Goal: Information Seeking & Learning: Learn about a topic

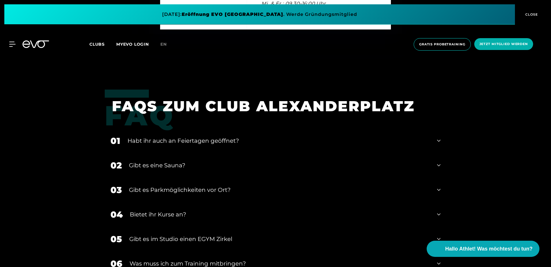
scroll to position [2059, 0]
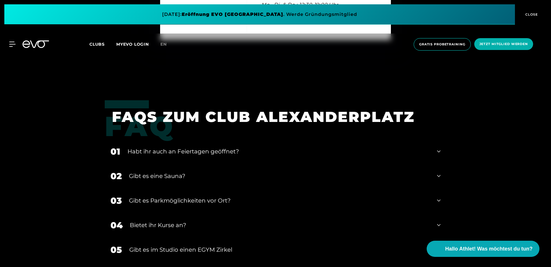
click at [168, 176] on div "Gibt es eine Sauna?" at bounding box center [279, 175] width 301 height 9
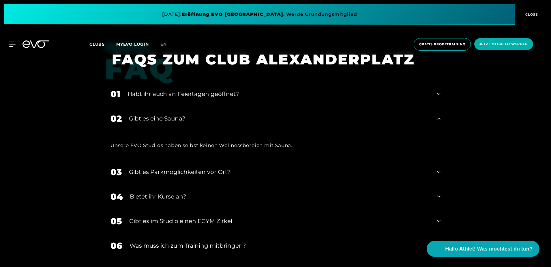
scroll to position [2117, 0]
click at [160, 119] on div "Gibt es eine Sauna?" at bounding box center [279, 118] width 301 height 9
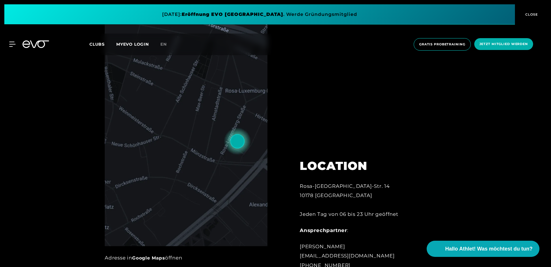
scroll to position [278, 0]
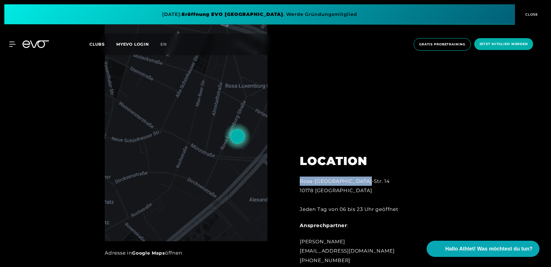
drag, startPoint x: 299, startPoint y: 180, endPoint x: 374, endPoint y: 180, distance: 75.0
click at [374, 180] on div "LOCATION [GEOGRAPHIC_DATA]-[GEOGRAPHIC_DATA]-[GEOGRAPHIC_DATA]. 14 10178 Berlin…" at bounding box center [363, 205] width 143 height 132
copy div "Rosa-[GEOGRAPHIC_DATA]-Str. 14"
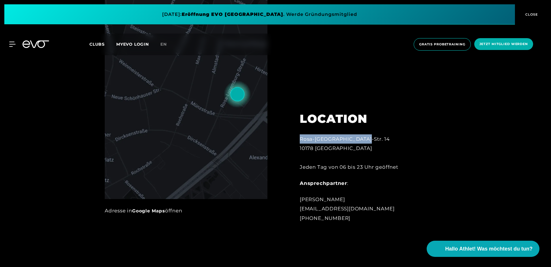
scroll to position [365, 0]
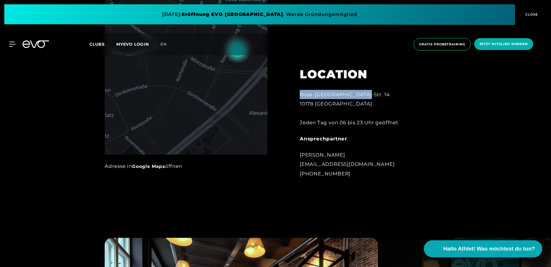
click at [482, 250] on span "Hallo Athlet! Was möchtest du tun?" at bounding box center [489, 248] width 92 height 8
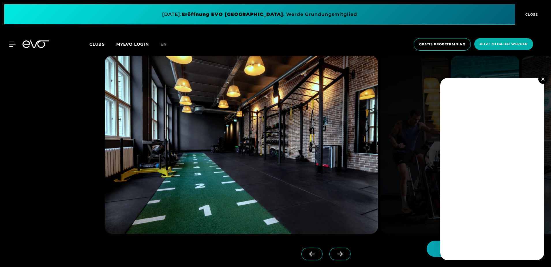
scroll to position [538, 0]
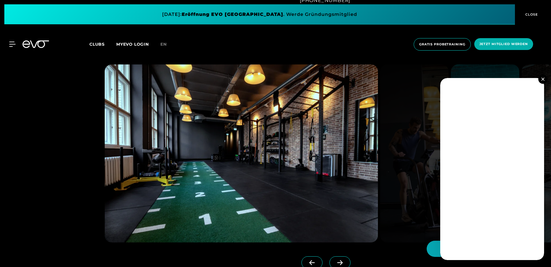
click at [544, 78] on img at bounding box center [542, 78] width 3 height 3
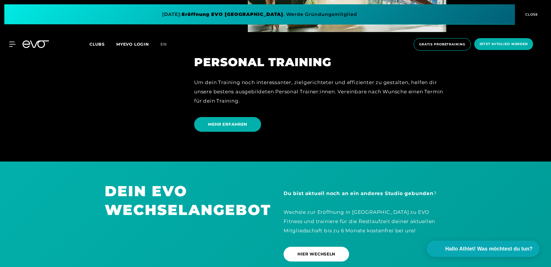
scroll to position [1606, 0]
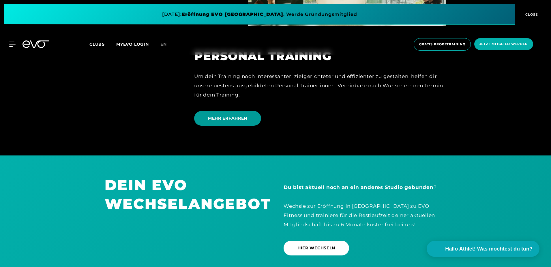
click at [233, 121] on span "MEHR ERFAHREN" at bounding box center [227, 118] width 39 height 6
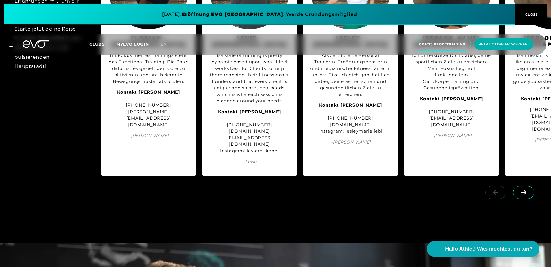
scroll to position [750, 0]
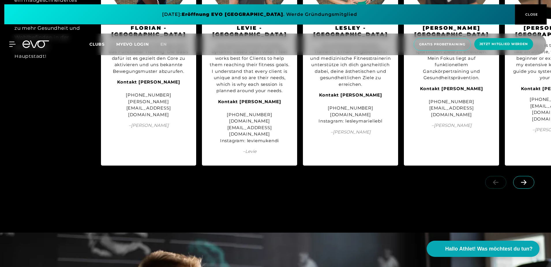
click at [526, 180] on icon at bounding box center [523, 182] width 5 height 5
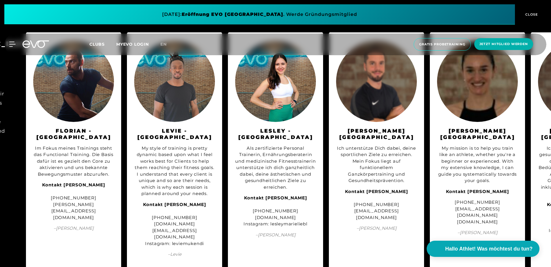
scroll to position [721, 0]
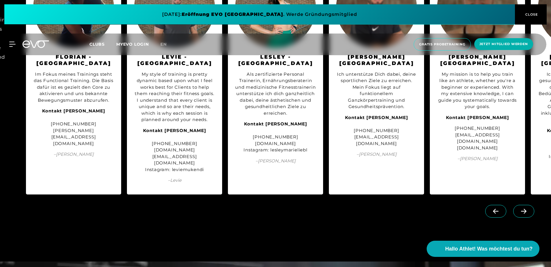
click at [526, 208] on icon at bounding box center [524, 210] width 10 height 5
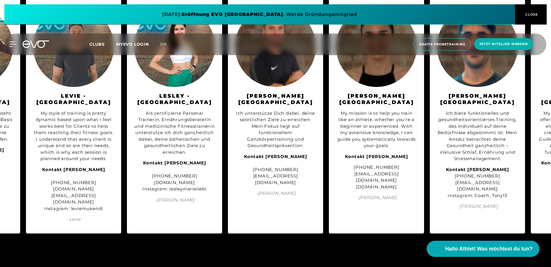
scroll to position [692, 0]
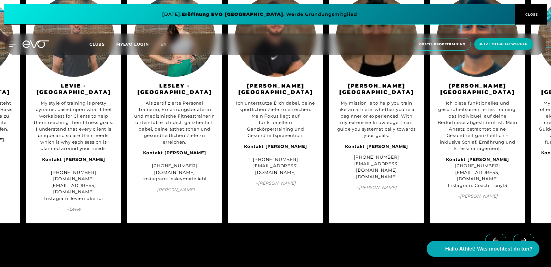
click at [524, 237] on icon at bounding box center [524, 239] width 10 height 5
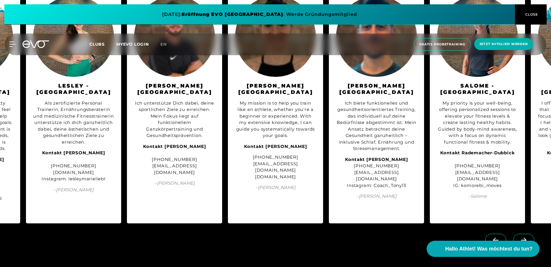
click at [524, 237] on icon at bounding box center [524, 239] width 10 height 5
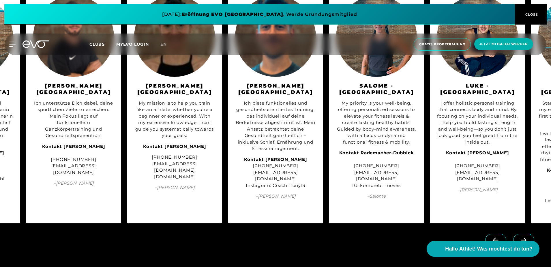
click at [524, 237] on icon at bounding box center [524, 239] width 10 height 5
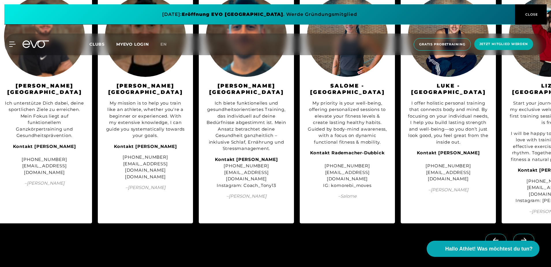
click at [524, 237] on icon at bounding box center [524, 239] width 10 height 5
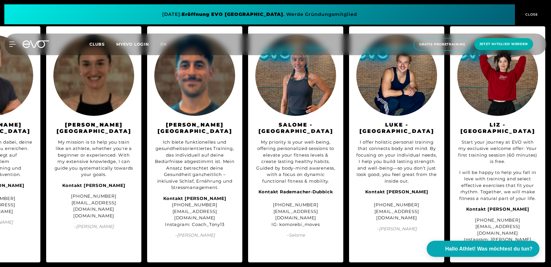
scroll to position [664, 0]
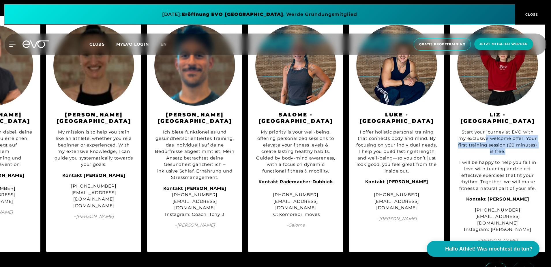
drag, startPoint x: 486, startPoint y: 138, endPoint x: 507, endPoint y: 152, distance: 25.0
click at [507, 152] on div "Start your journey at EVO with my exclusive welcome offer: Your first training …" at bounding box center [497, 142] width 81 height 26
drag, startPoint x: 507, startPoint y: 152, endPoint x: 495, endPoint y: 163, distance: 15.7
click at [495, 163] on div "I will be happy to help you fall in love with training and select effective exe…" at bounding box center [497, 175] width 81 height 33
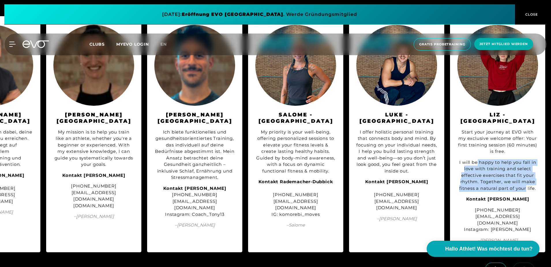
drag, startPoint x: 478, startPoint y: 161, endPoint x: 527, endPoint y: 187, distance: 55.5
click at [527, 187] on div "I will be happy to help you fall in love with training and select effective exe…" at bounding box center [497, 175] width 81 height 33
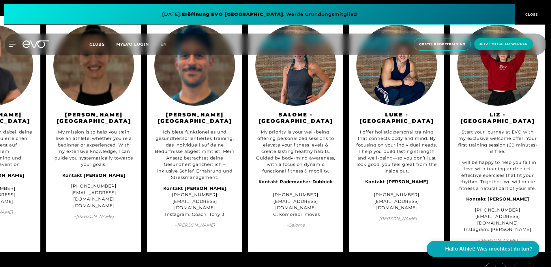
drag, startPoint x: 275, startPoint y: 252, endPoint x: 263, endPoint y: 253, distance: 11.9
drag, startPoint x: 63, startPoint y: 144, endPoint x: 99, endPoint y: 160, distance: 39.0
click at [99, 160] on div "My mission is to help you train like an athlete, whether you're a beginner or e…" at bounding box center [93, 148] width 81 height 39
drag, startPoint x: 317, startPoint y: 253, endPoint x: 292, endPoint y: 252, distance: 24.6
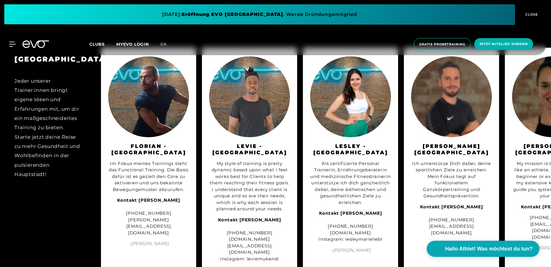
scroll to position [635, 0]
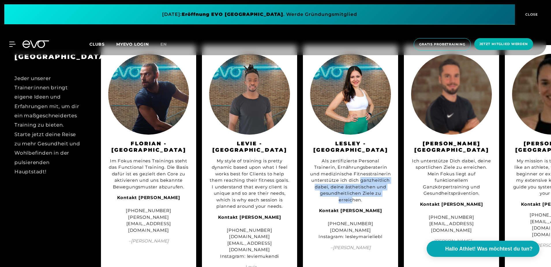
drag, startPoint x: 327, startPoint y: 181, endPoint x: 353, endPoint y: 200, distance: 32.6
click at [353, 200] on div "Als zertifizierte Personal Trainerin, Ernährungsberaterin und medizinische Fitn…" at bounding box center [350, 181] width 81 height 46
drag, startPoint x: 353, startPoint y: 200, endPoint x: 335, endPoint y: 156, distance: 47.5
click at [335, 158] on div "Als zertifizierte Personal Trainerin, Ernährungsberaterin und medizinische Fitn…" at bounding box center [350, 181] width 81 height 46
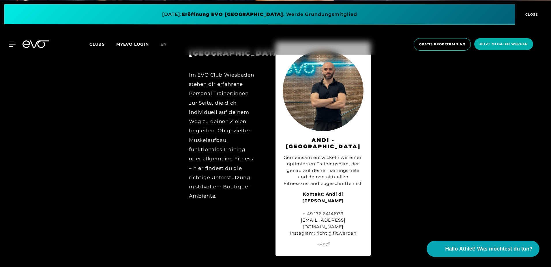
scroll to position [2850, 0]
